Goal: Navigation & Orientation: Find specific page/section

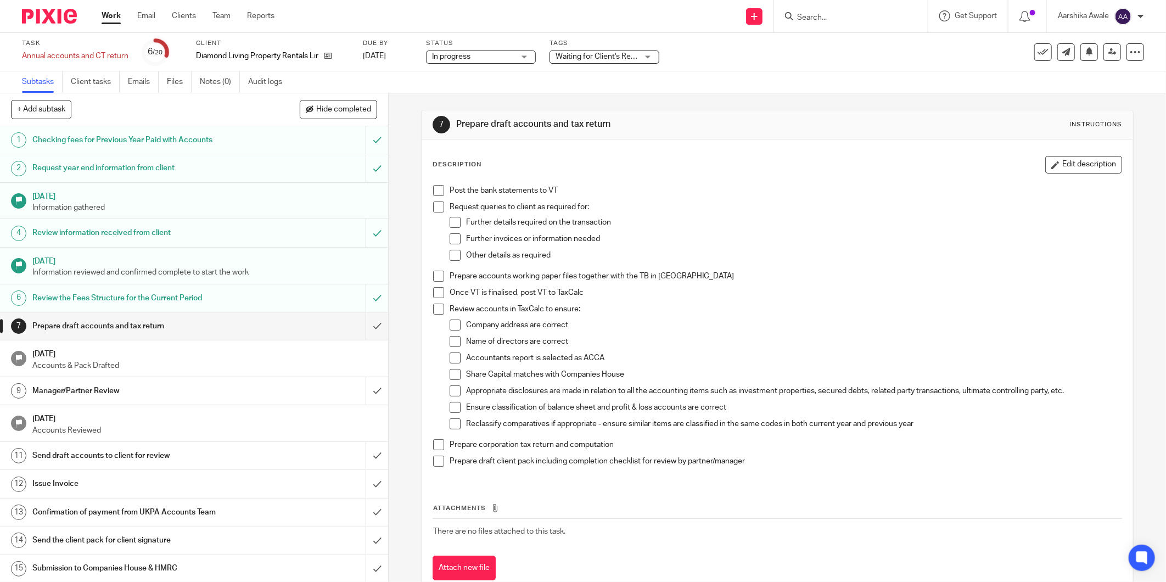
click at [19, 24] on div at bounding box center [45, 16] width 91 height 32
click at [73, 2] on div at bounding box center [45, 16] width 91 height 32
click at [61, 13] on img at bounding box center [49, 16] width 55 height 15
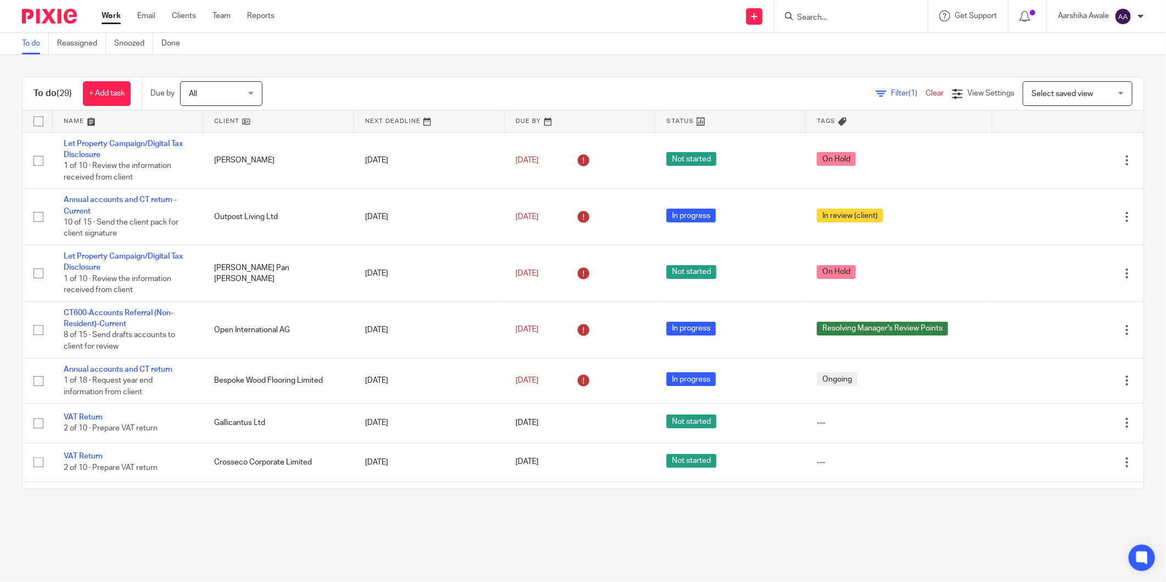
click at [4, 234] on div "To do (29) + Add task Due by All All [DATE] [DATE] This week Next week This mon…" at bounding box center [583, 283] width 1166 height 456
click at [336, 63] on div "To do (29) + Add task Due by All All [DATE] [DATE] This week Next week This mon…" at bounding box center [583, 283] width 1166 height 456
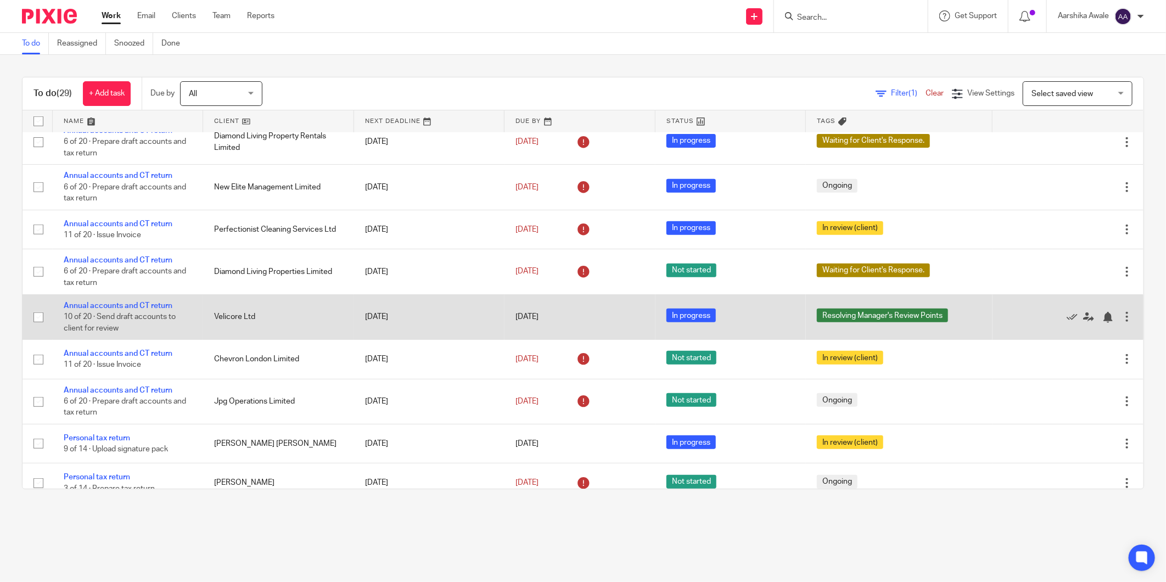
scroll to position [549, 0]
